Goal: Information Seeking & Learning: Learn about a topic

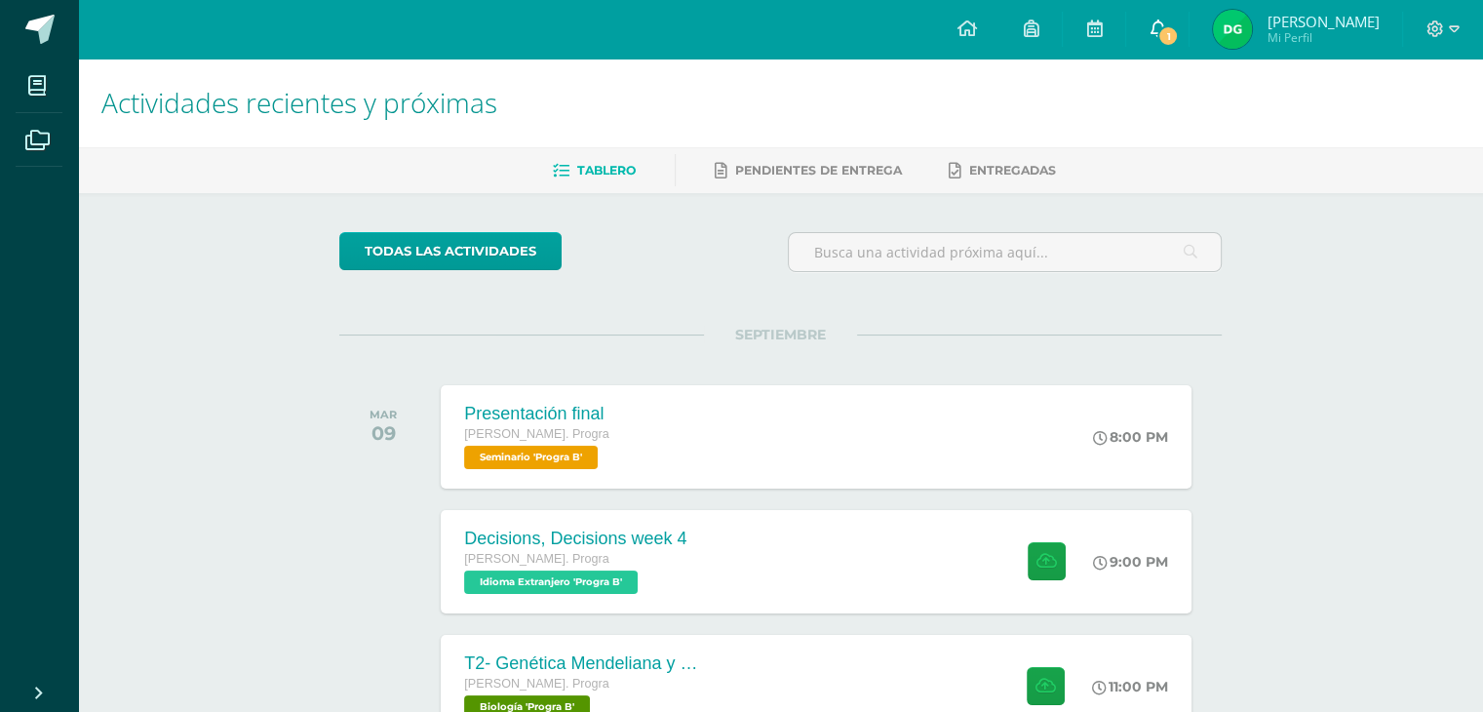
click at [1165, 35] on icon at bounding box center [1157, 28] width 16 height 18
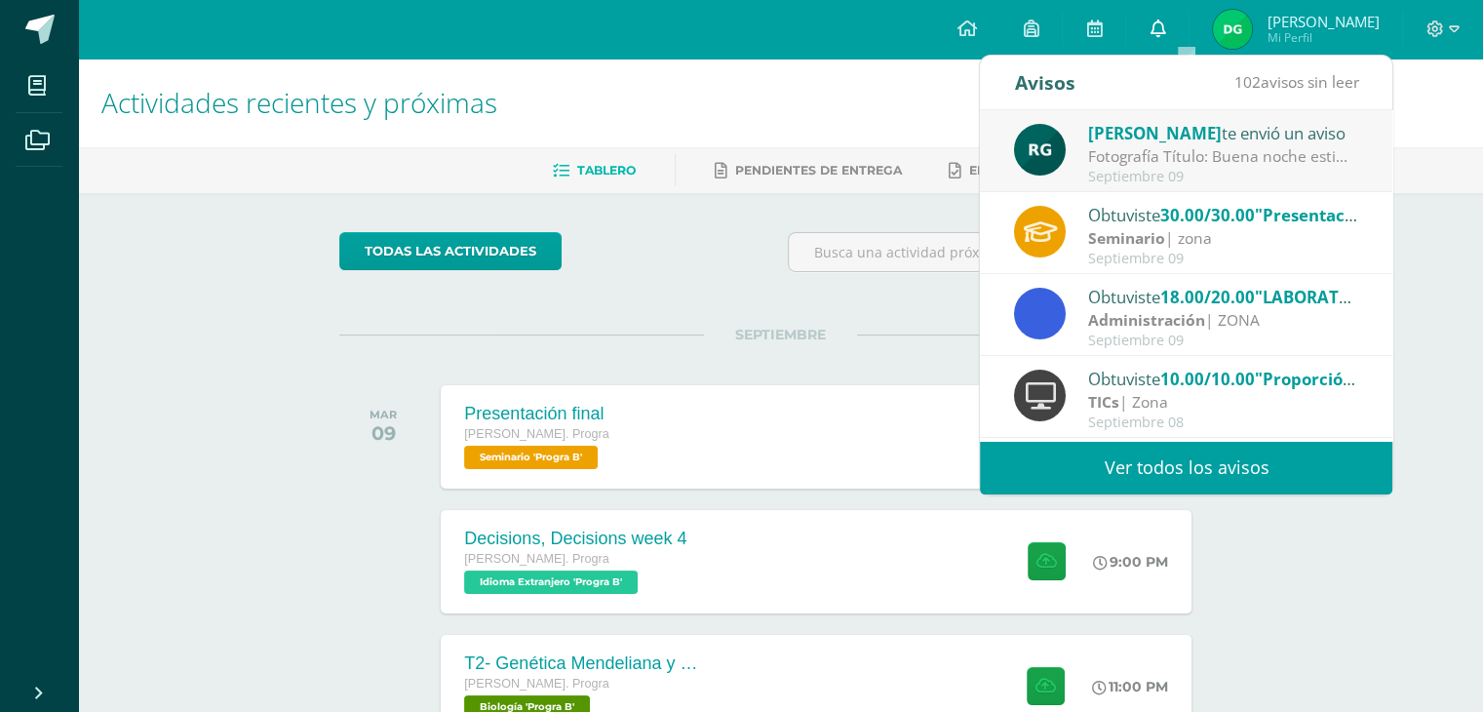
click at [1165, 34] on icon at bounding box center [1157, 28] width 16 height 18
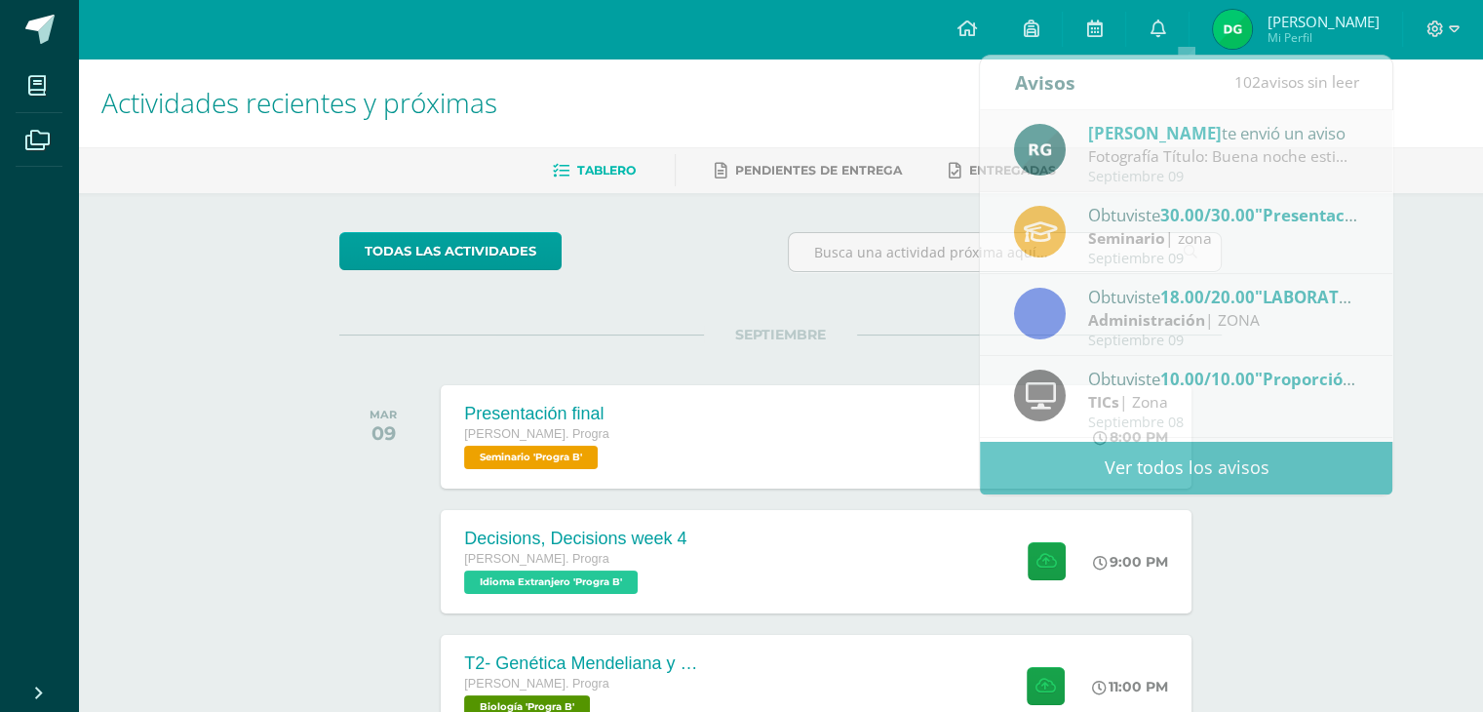
click at [238, 333] on div "Actividades recientes y próximas Tablero Pendientes de entrega Entregadas todas…" at bounding box center [780, 646] width 1405 height 1177
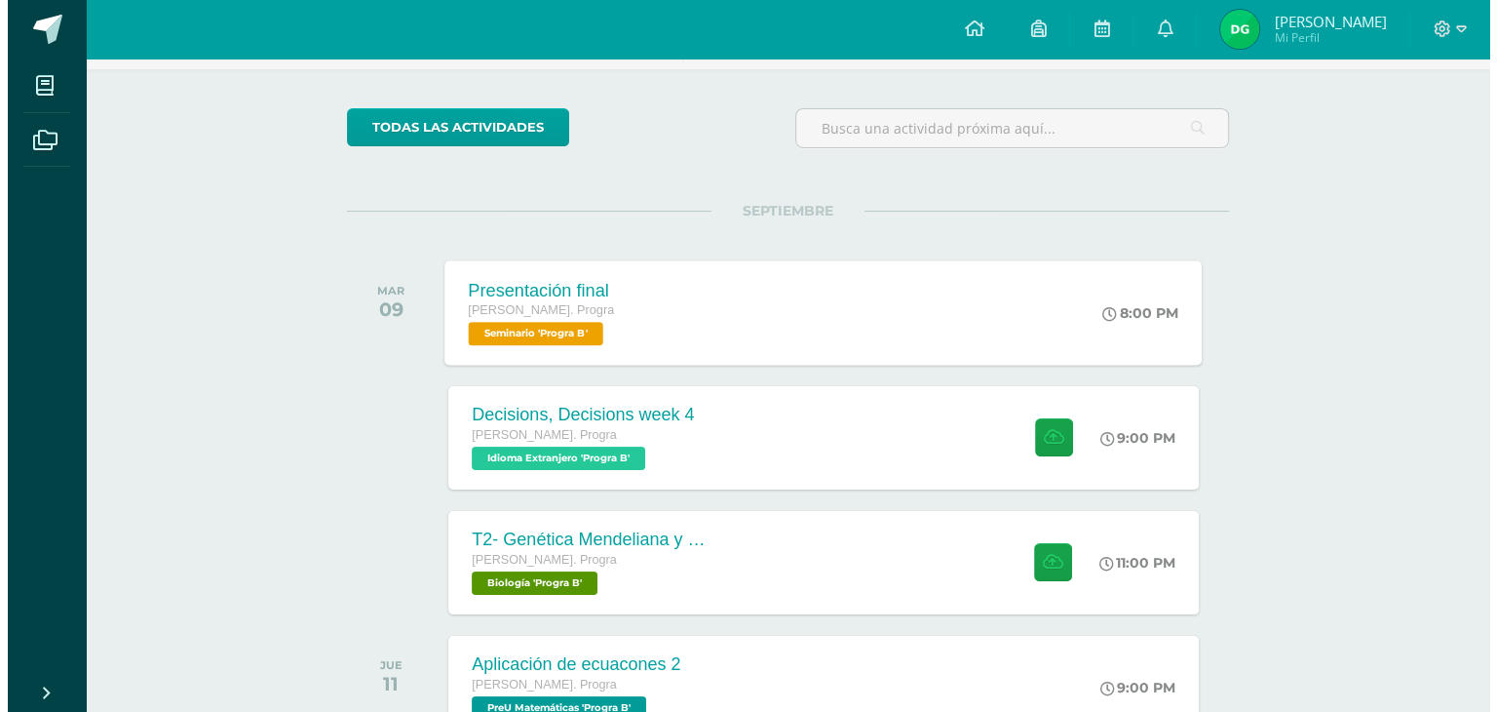
scroll to position [292, 0]
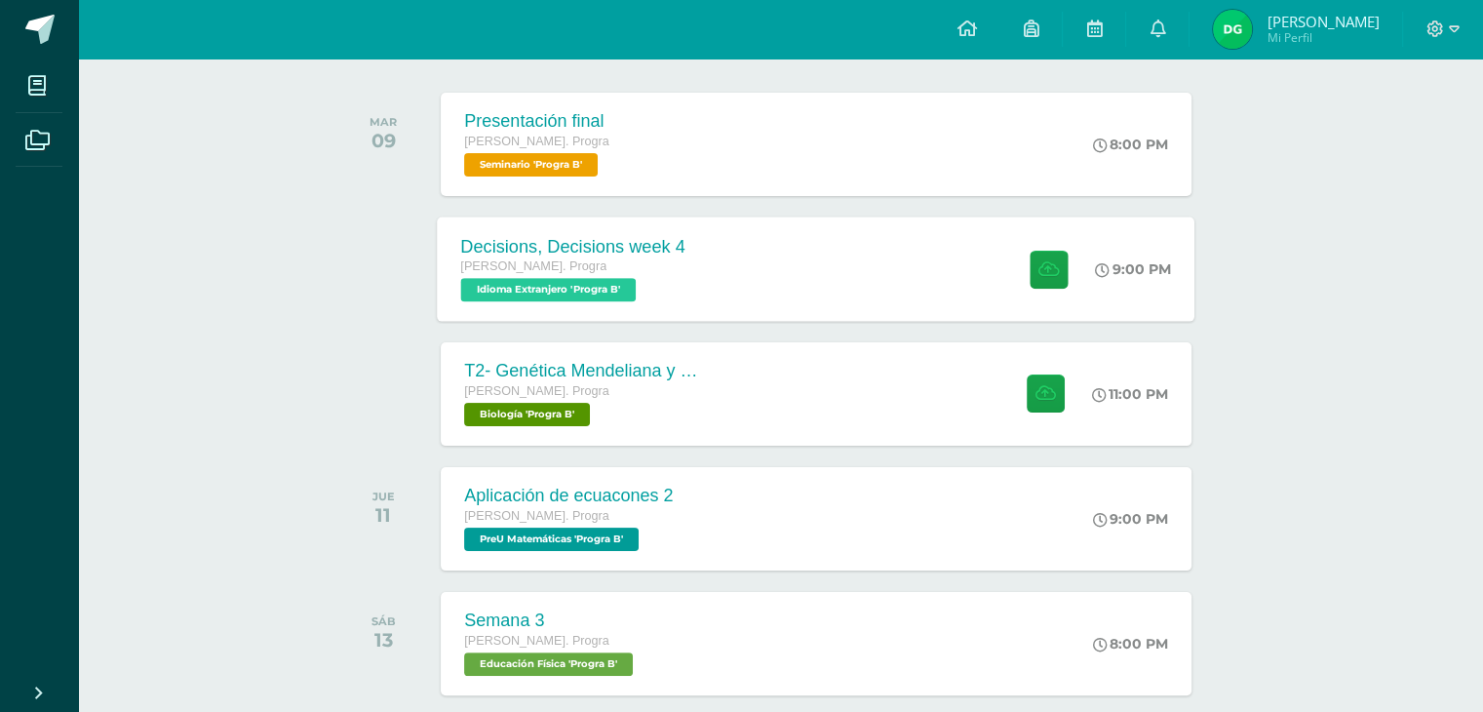
click at [577, 263] on div "[PERSON_NAME]. Progra" at bounding box center [573, 266] width 224 height 21
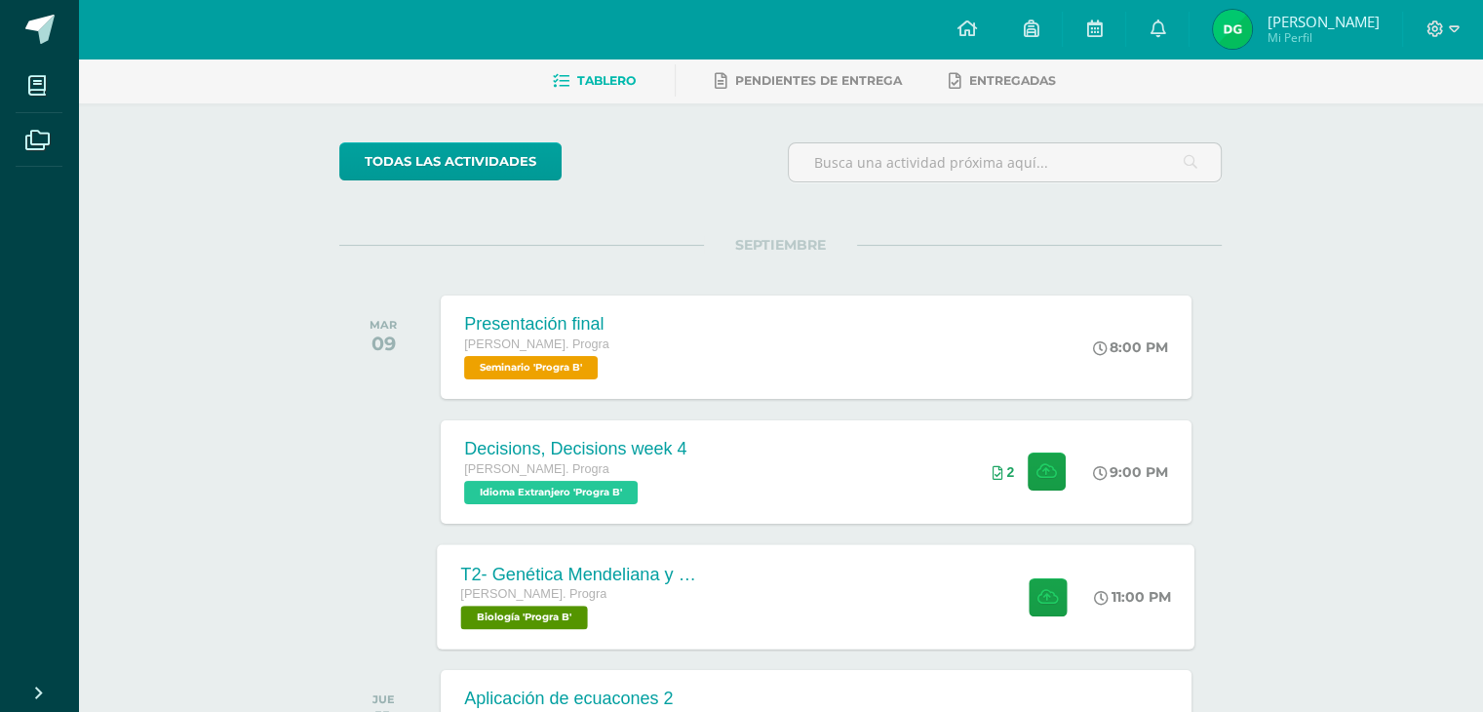
scroll to position [195, 0]
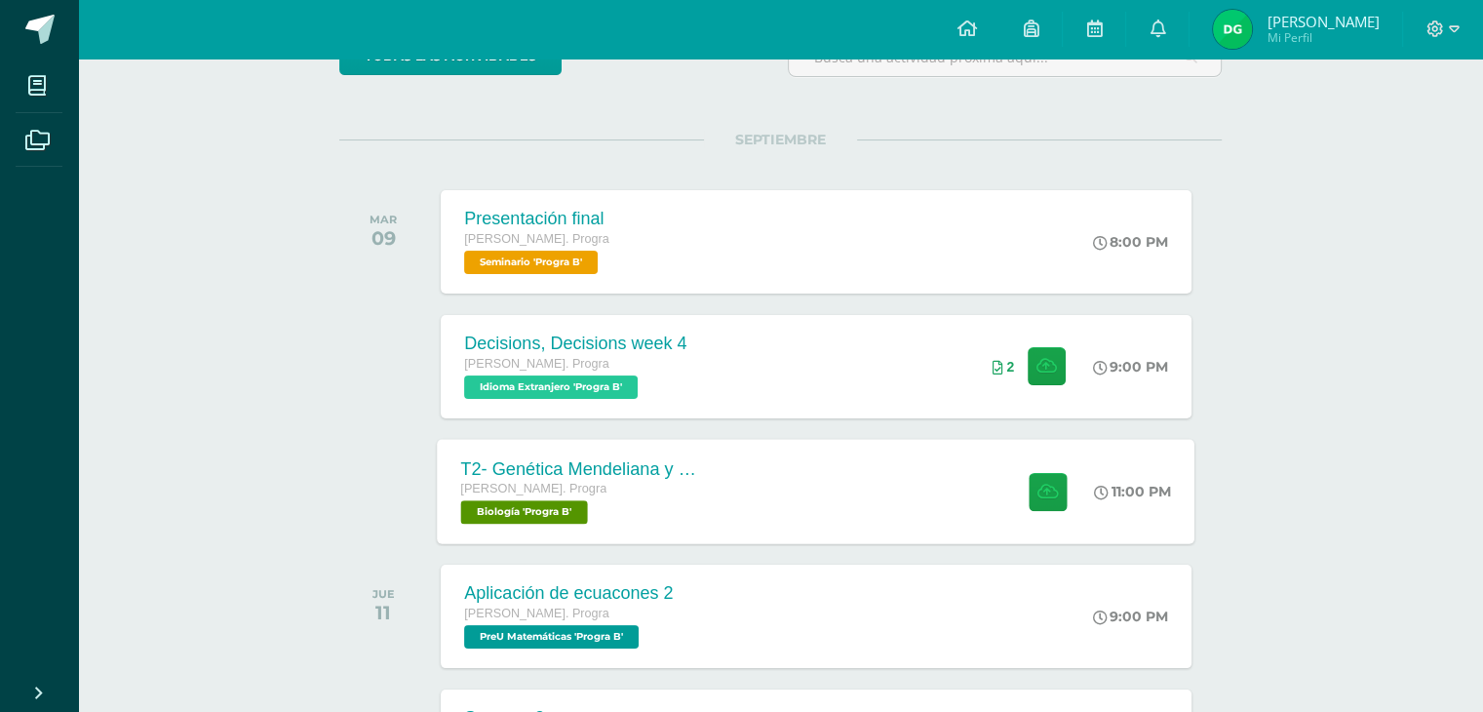
click at [848, 485] on div "T2- Genética Mendeliana y sus aplicaciones [PERSON_NAME]. Progra Biología 'Prog…" at bounding box center [816, 491] width 757 height 104
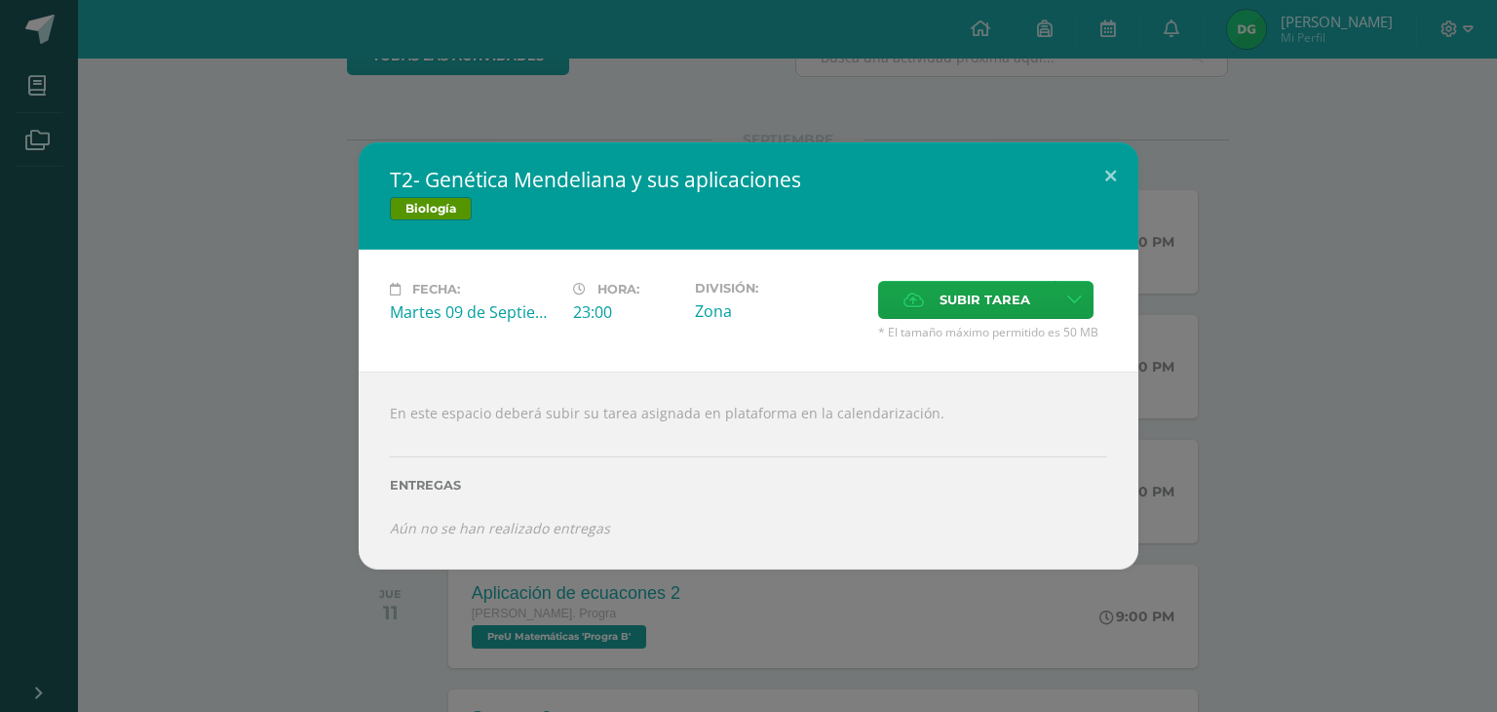
click at [239, 219] on div "T2- Genética Mendeliana y sus aplicaciones Biología Fecha: [DATE] Hora: 23:00 D…" at bounding box center [749, 355] width 1482 height 426
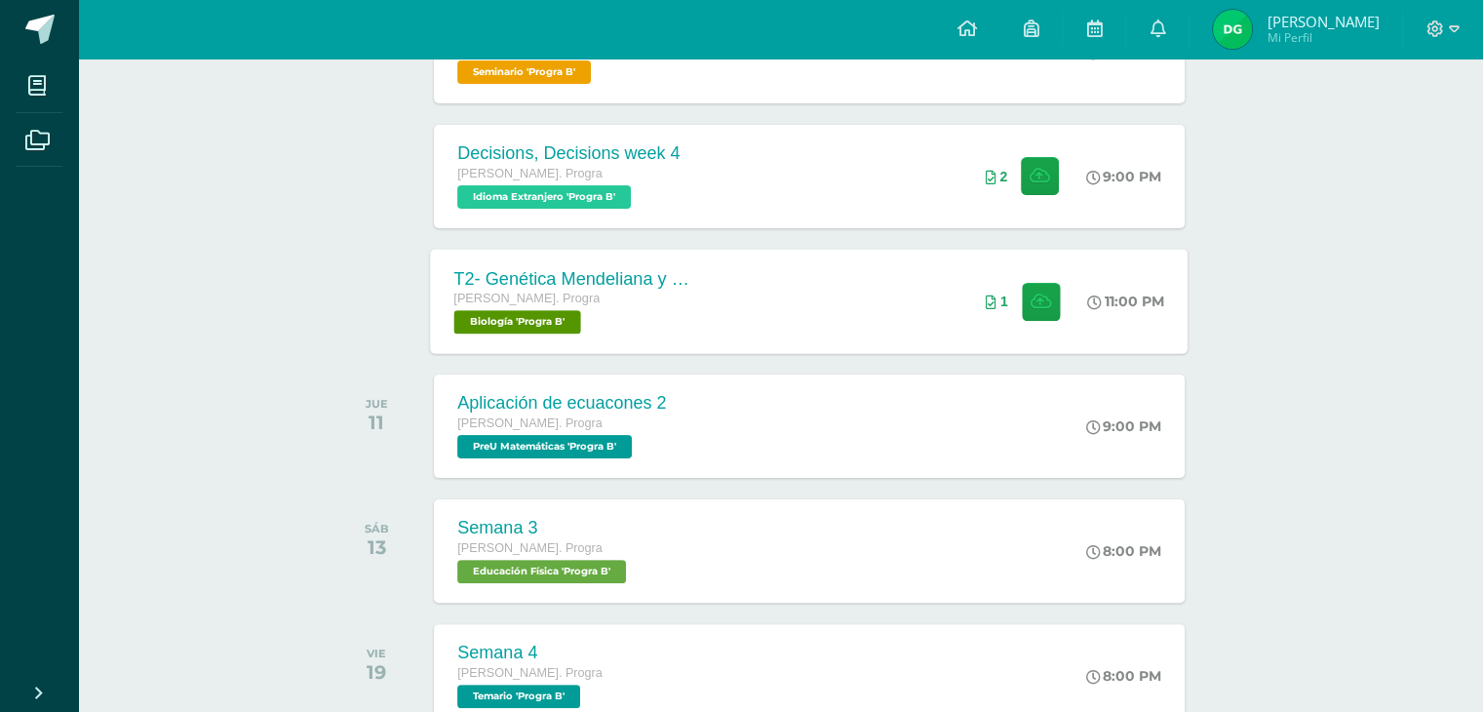
scroll to position [390, 7]
